Goal: Task Accomplishment & Management: Use online tool/utility

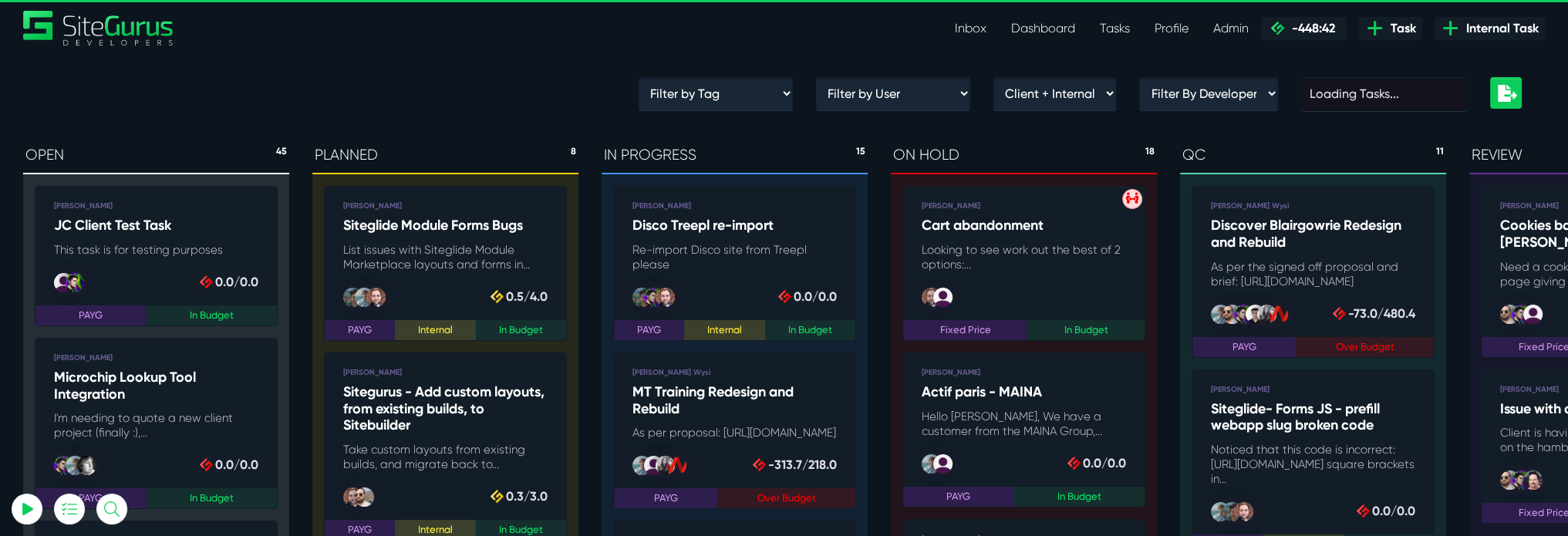
type input "[PERSON_NAME][EMAIL_ADDRESS][PERSON_NAME][DOMAIN_NAME]"
click at [1376, 82] on input "text" at bounding box center [1383, 94] width 166 height 34
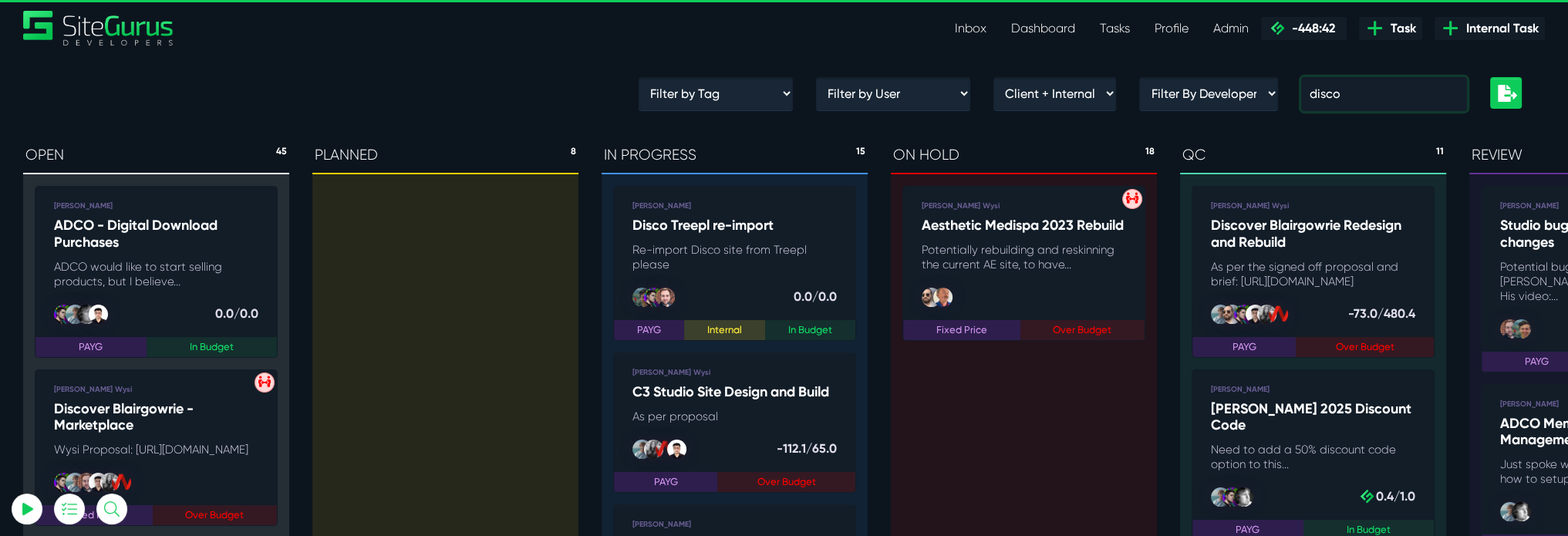
type input "disco"
click at [243, 414] on h5 "Discover Blairgowrie - Marketplace" at bounding box center [156, 417] width 205 height 33
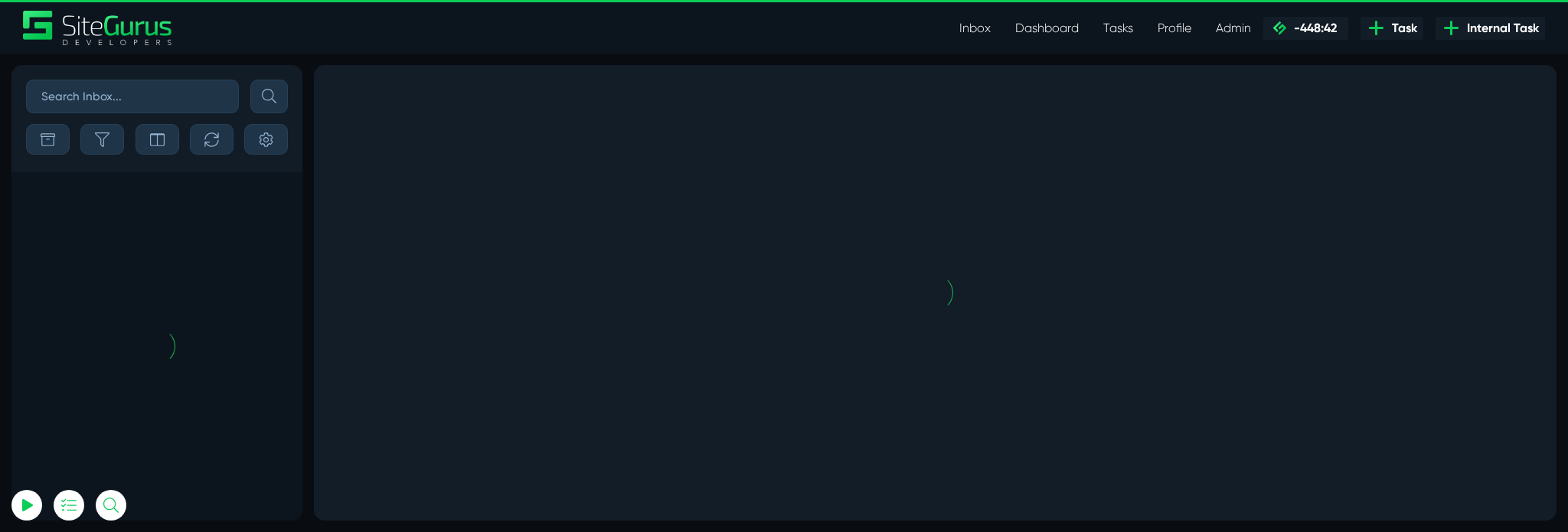
scroll to position [-7646, 0]
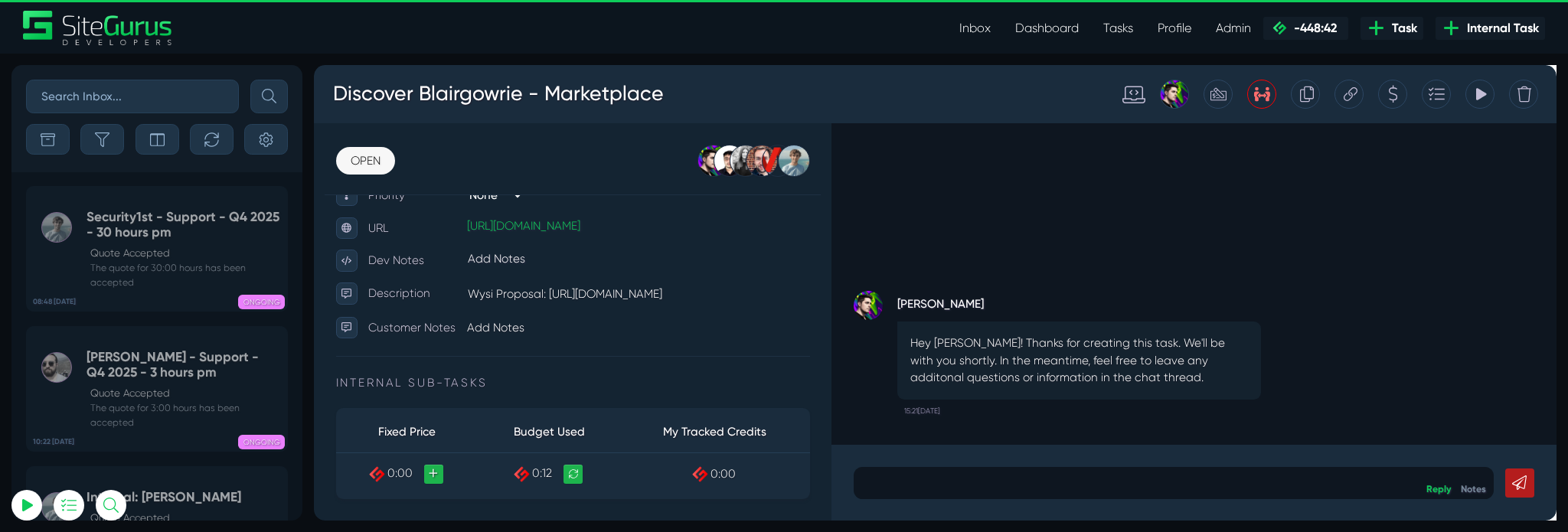
scroll to position [295, 0]
type input "[PERSON_NAME][EMAIL_ADDRESS][PERSON_NAME][DOMAIN_NAME]"
click at [594, 233] on link "[URL][DOMAIN_NAME]" at bounding box center [534, 231] width 120 height 14
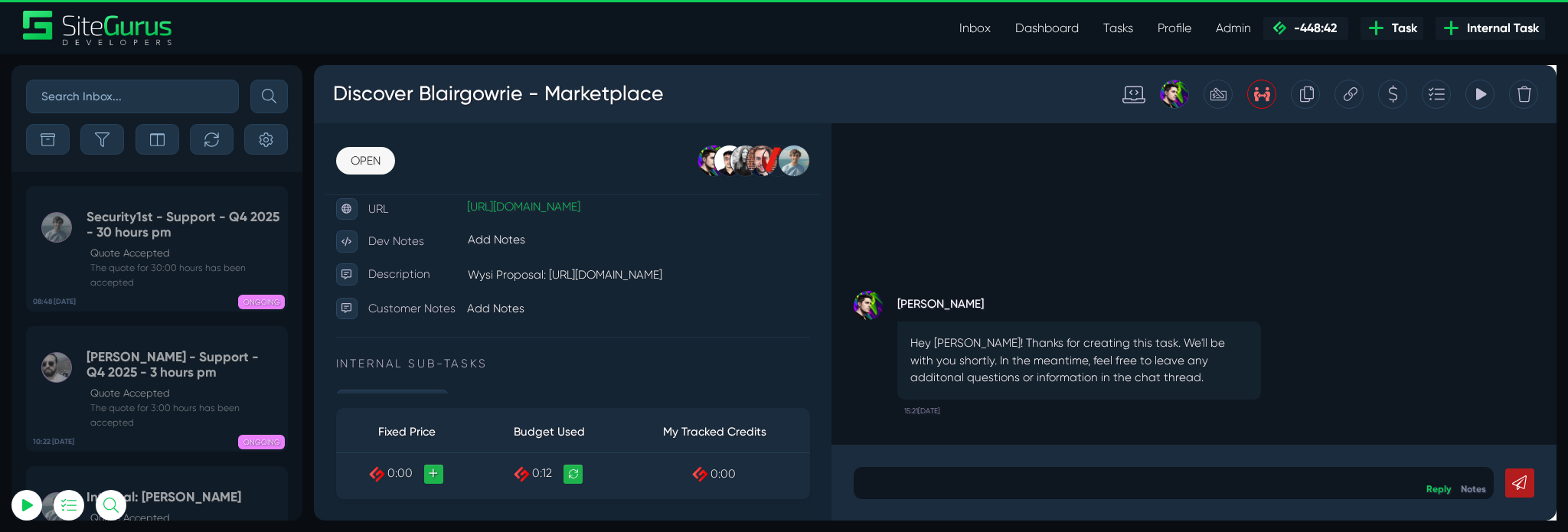
scroll to position [322, 0]
drag, startPoint x: 561, startPoint y: 269, endPoint x: 609, endPoint y: 324, distance: 73.0
click at [609, 289] on p "Wysi Proposal: [URL][DOMAIN_NAME]" at bounding box center [655, 277] width 361 height 24
copy p "[URL][DOMAIN_NAME]"
